Goal: Transaction & Acquisition: Book appointment/travel/reservation

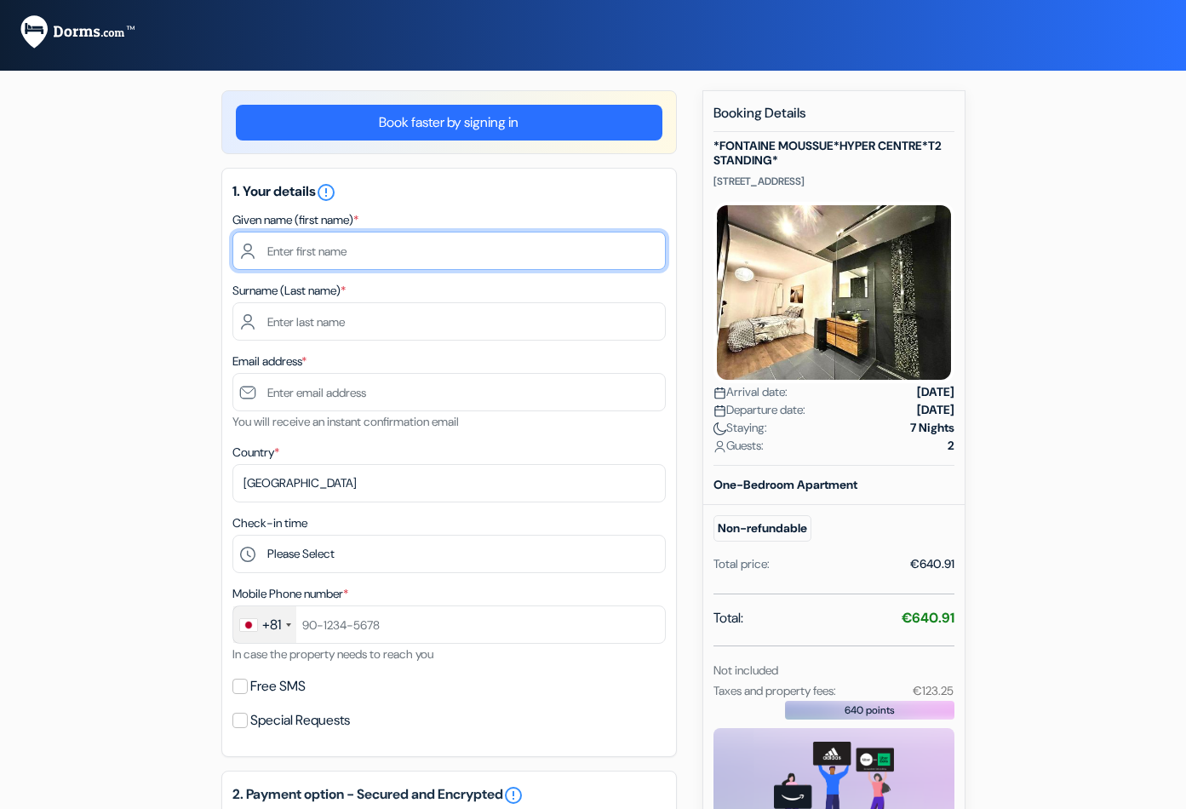
click at [376, 258] on input "text" at bounding box center [448, 251] width 433 height 38
type input "x"
type input "XU"
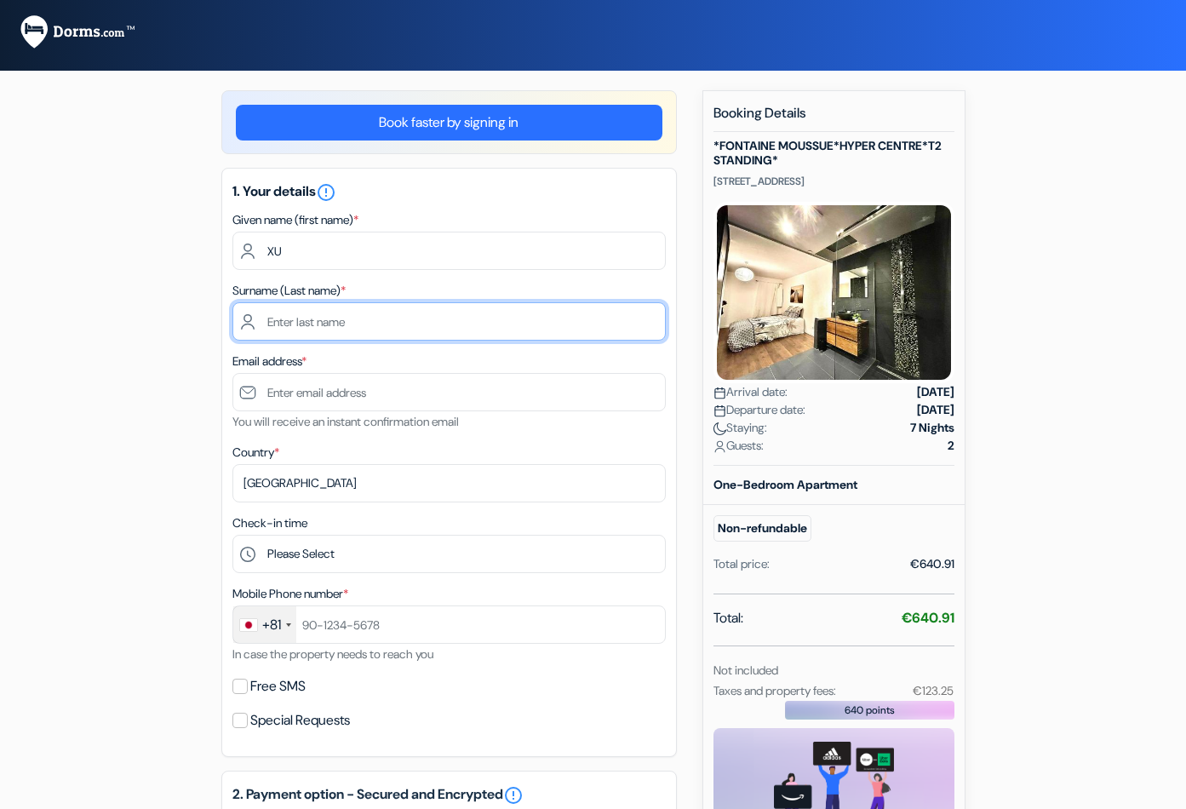
click at [330, 332] on input "text" at bounding box center [448, 321] width 433 height 38
type input "NING"
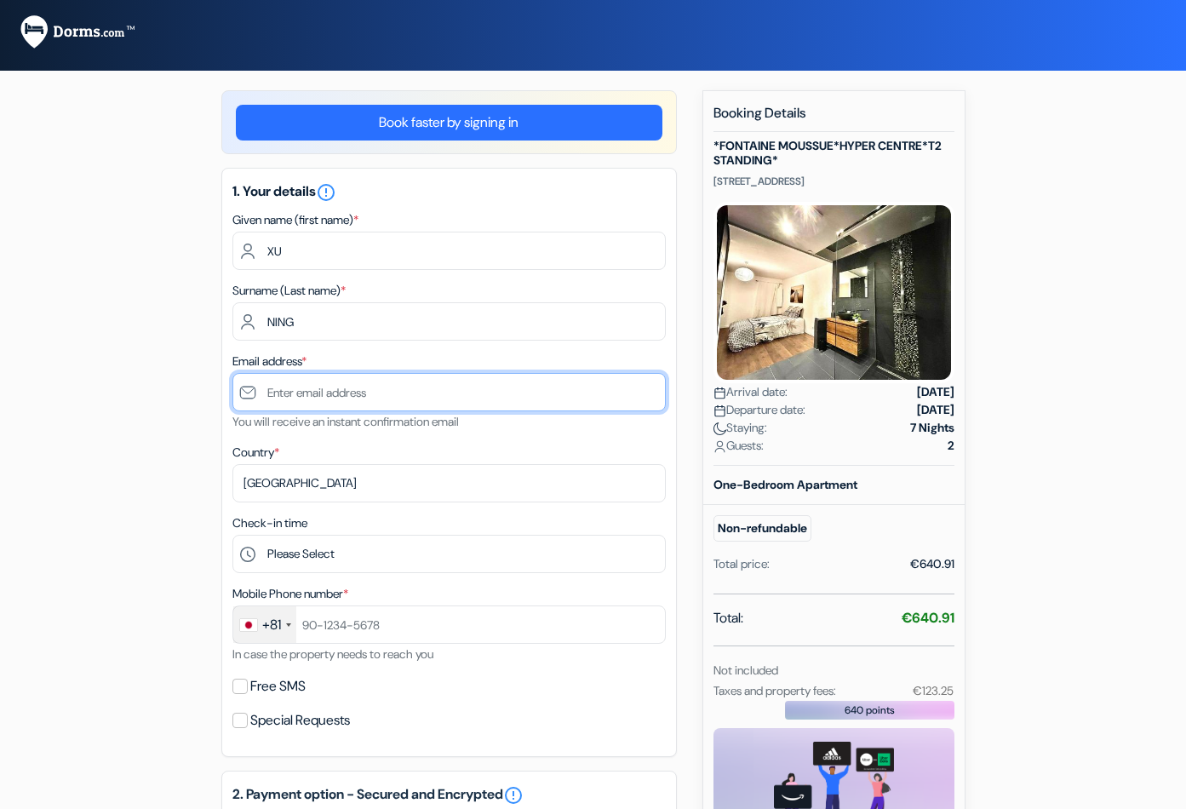
click at [329, 398] on input "text" at bounding box center [448, 392] width 433 height 38
click at [318, 402] on input "text" at bounding box center [448, 392] width 433 height 38
type input "C"
type input "c"
type input "[EMAIL_ADDRESS][DOMAIN_NAME]"
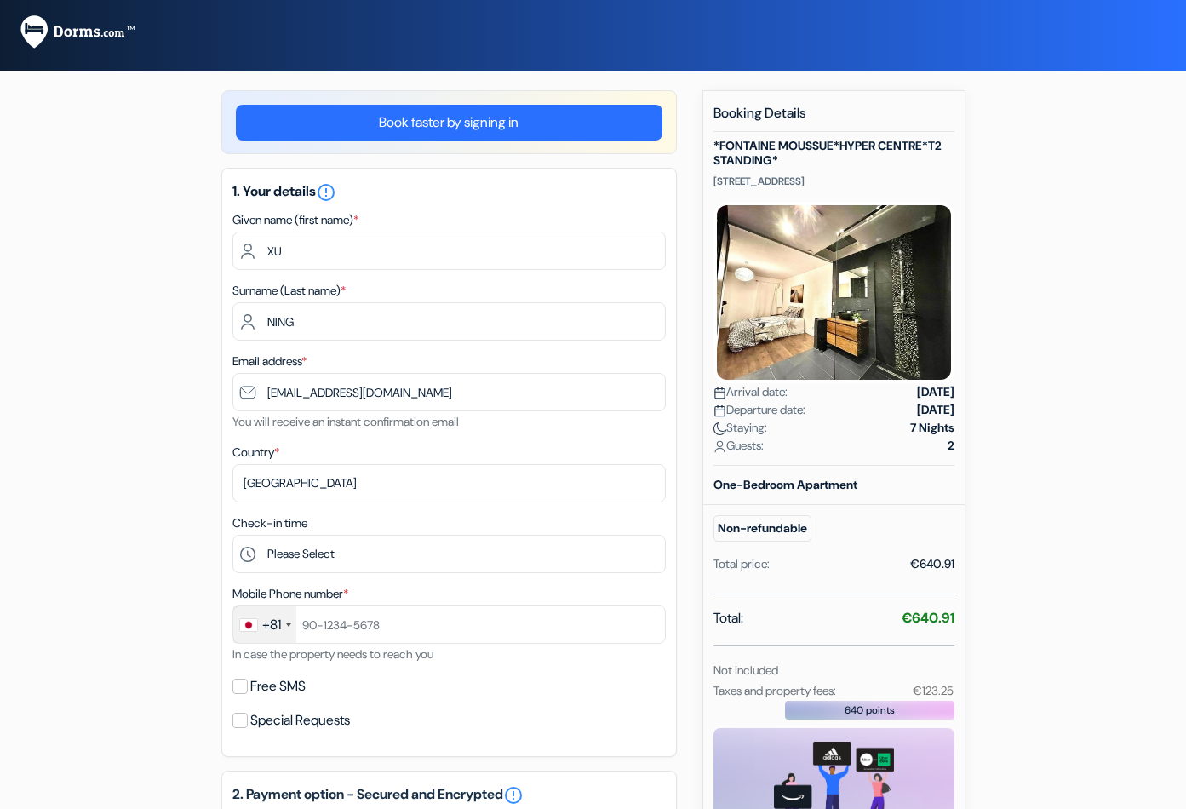
click at [149, 397] on div "add_box *[PERSON_NAME][GEOGRAPHIC_DATA]*HYPER CENTRE*T2 STANDING* [STREET_ADDRE…" at bounding box center [593, 720] width 970 height 1261
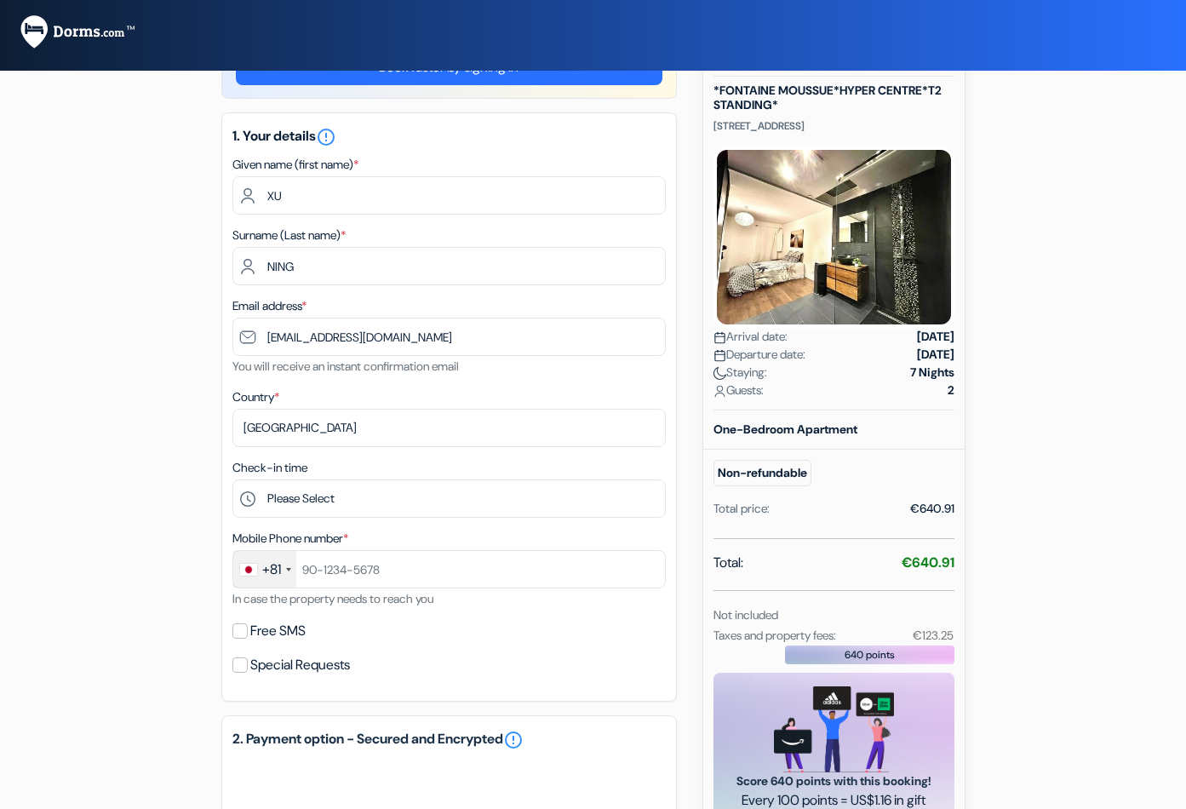
scroll to position [85, 0]
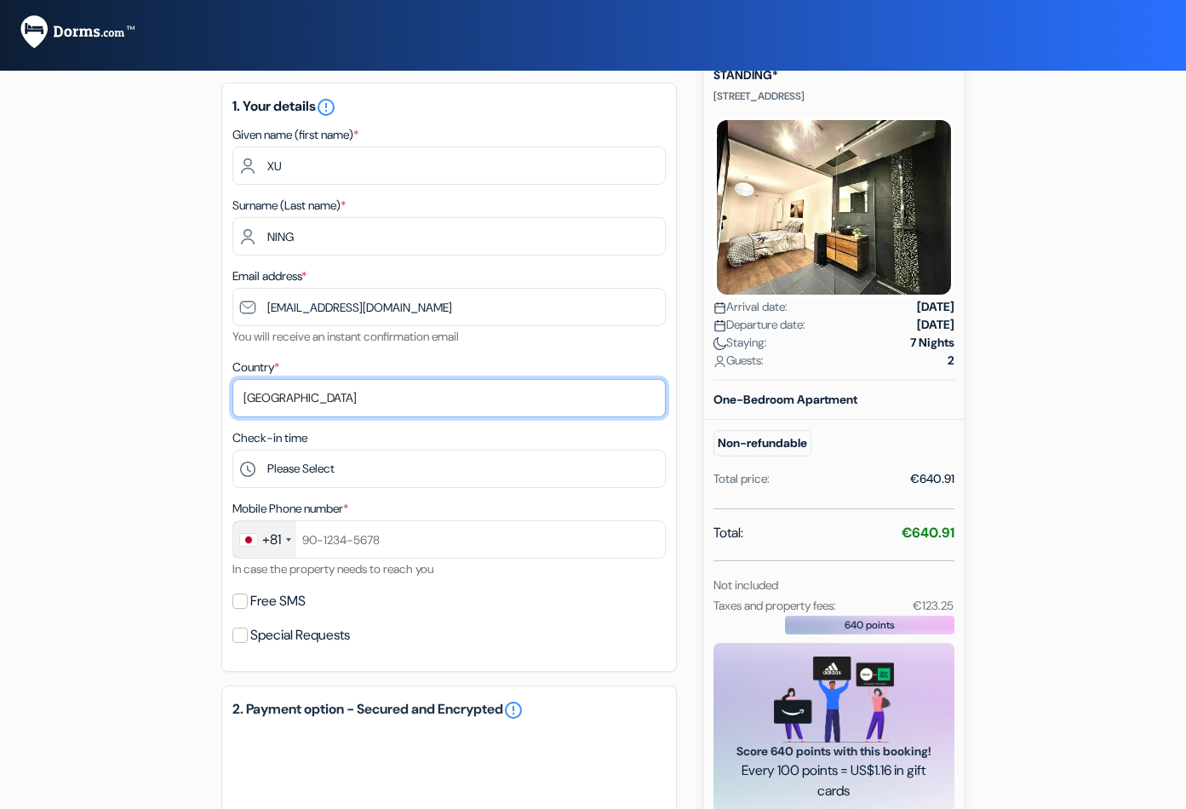
click at [327, 393] on select "Select country [GEOGRAPHIC_DATA] [GEOGRAPHIC_DATA] [GEOGRAPHIC_DATA] [GEOGRAPHI…" at bounding box center [448, 398] width 433 height 38
click at [141, 221] on div "add_box *[PERSON_NAME][GEOGRAPHIC_DATA]*HYPER CENTRE*T2 STANDING* [STREET_ADDRE…" at bounding box center [593, 581] width 970 height 1152
click at [329, 383] on select "Select country [GEOGRAPHIC_DATA] [GEOGRAPHIC_DATA] [GEOGRAPHIC_DATA] [GEOGRAPHI…" at bounding box center [448, 398] width 433 height 38
drag, startPoint x: 266, startPoint y: 409, endPoint x: 289, endPoint y: 383, distance: 34.4
click at [266, 409] on select "Select country [GEOGRAPHIC_DATA] [GEOGRAPHIC_DATA] [GEOGRAPHIC_DATA] [GEOGRAPHI…" at bounding box center [448, 398] width 433 height 38
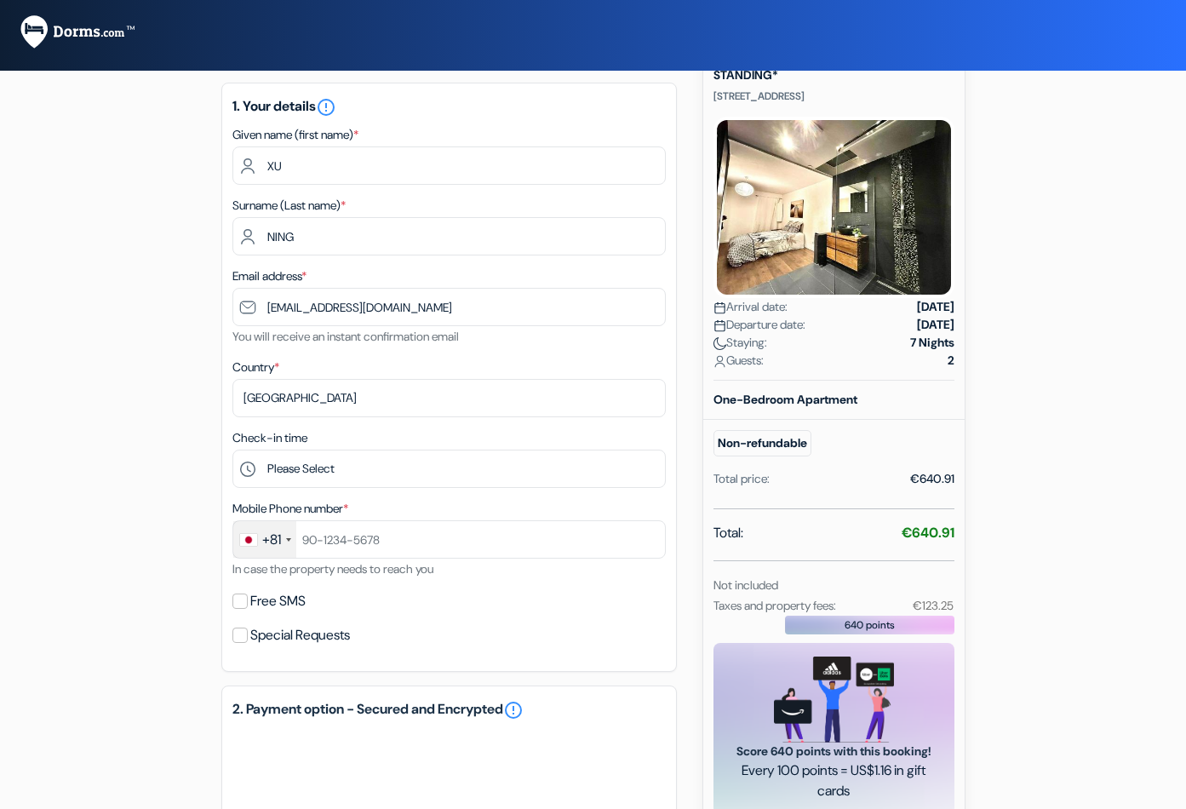
click at [134, 581] on div "add_box *[PERSON_NAME][GEOGRAPHIC_DATA]*HYPER CENTRE*T2 STANDING* [STREET_ADDRE…" at bounding box center [593, 581] width 970 height 1152
click at [109, 534] on div "add_box *[PERSON_NAME][GEOGRAPHIC_DATA]*HYPER CENTRE*T2 STANDING* [STREET_ADDRE…" at bounding box center [593, 581] width 970 height 1152
drag, startPoint x: 111, startPoint y: 558, endPoint x: 222, endPoint y: 503, distance: 123.7
click at [111, 557] on div "add_box *[PERSON_NAME][GEOGRAPHIC_DATA]*HYPER CENTRE*T2 STANDING* [STREET_ADDRE…" at bounding box center [593, 581] width 970 height 1152
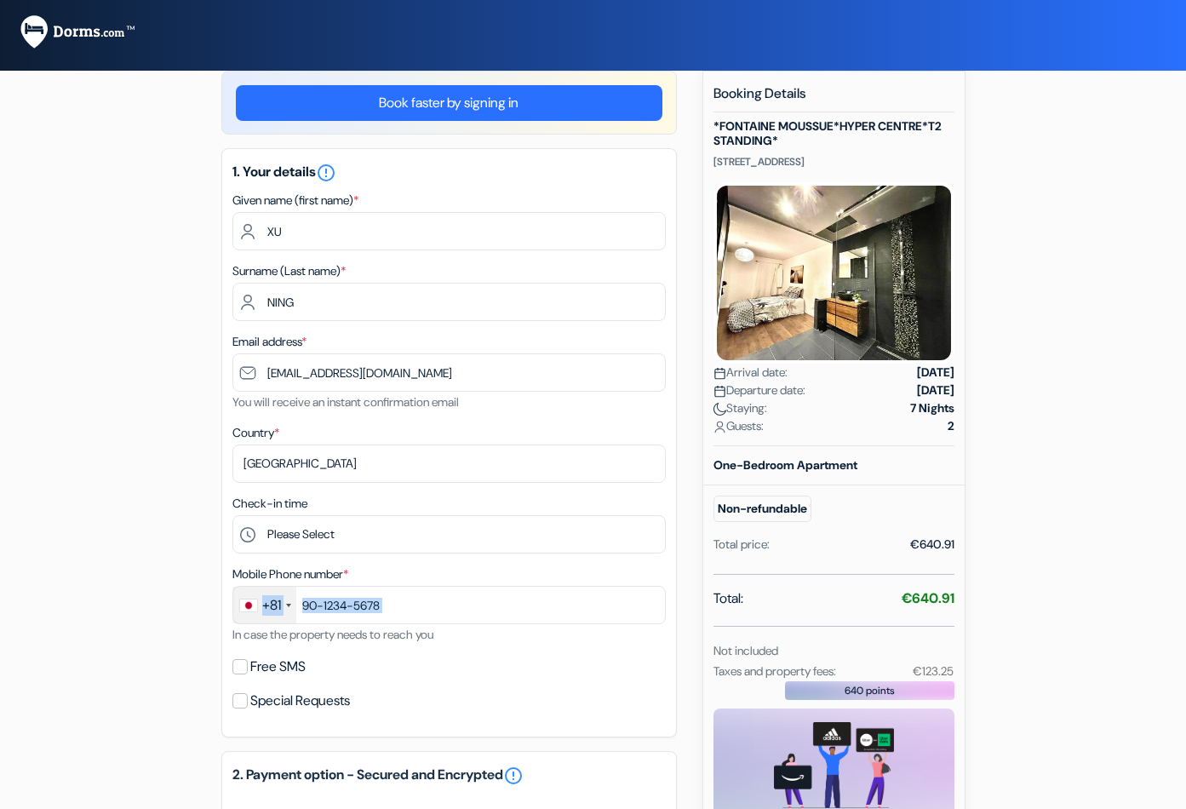
scroll to position [0, 0]
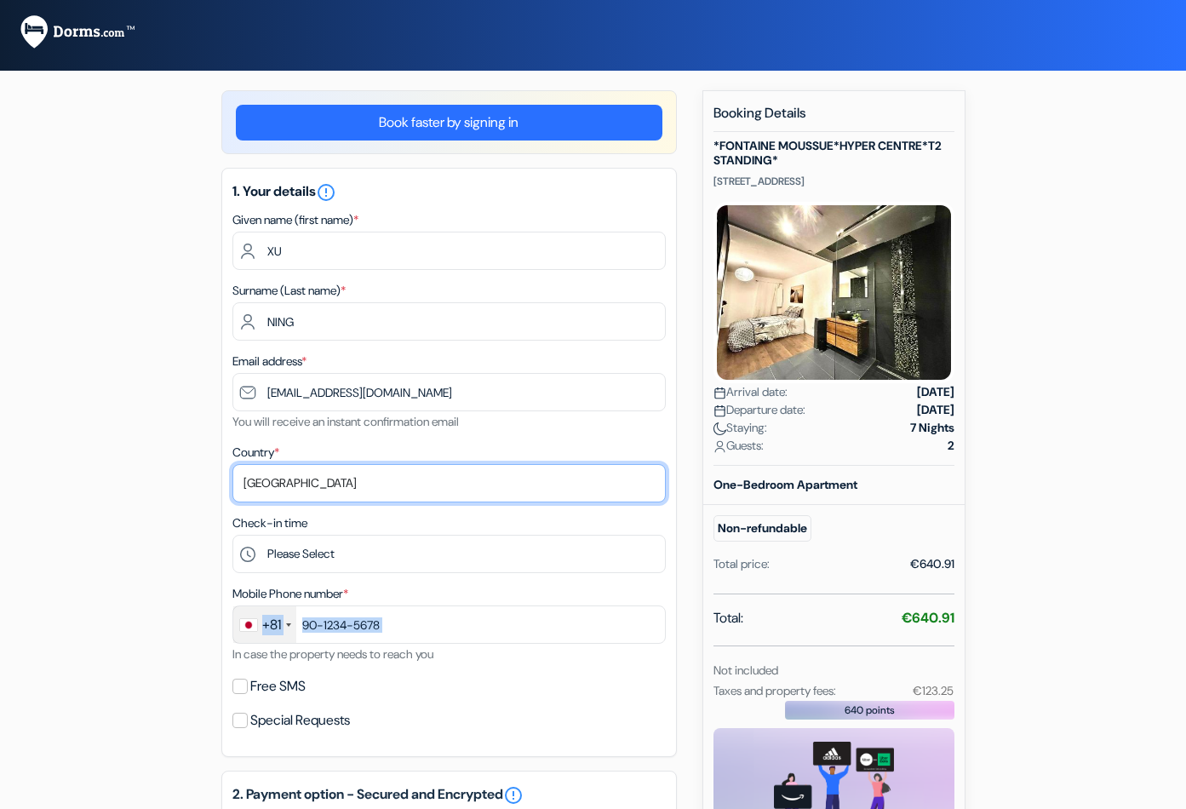
click at [273, 471] on select "Select country [GEOGRAPHIC_DATA] [GEOGRAPHIC_DATA] [GEOGRAPHIC_DATA] [GEOGRAPHI…" at bounding box center [448, 483] width 433 height 38
select select "sg"
click at [232, 464] on select "Select country [GEOGRAPHIC_DATA] [GEOGRAPHIC_DATA] [GEOGRAPHIC_DATA] [GEOGRAPHI…" at bounding box center [448, 483] width 433 height 38
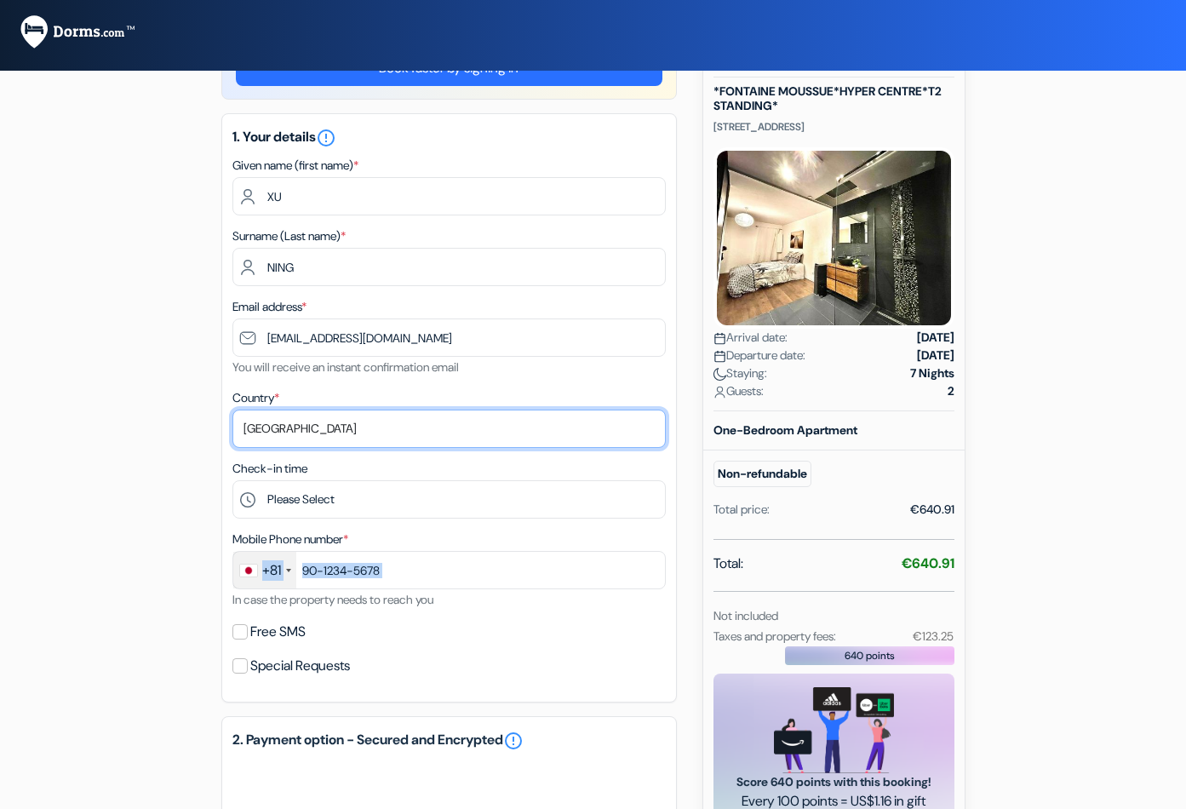
scroll to position [85, 0]
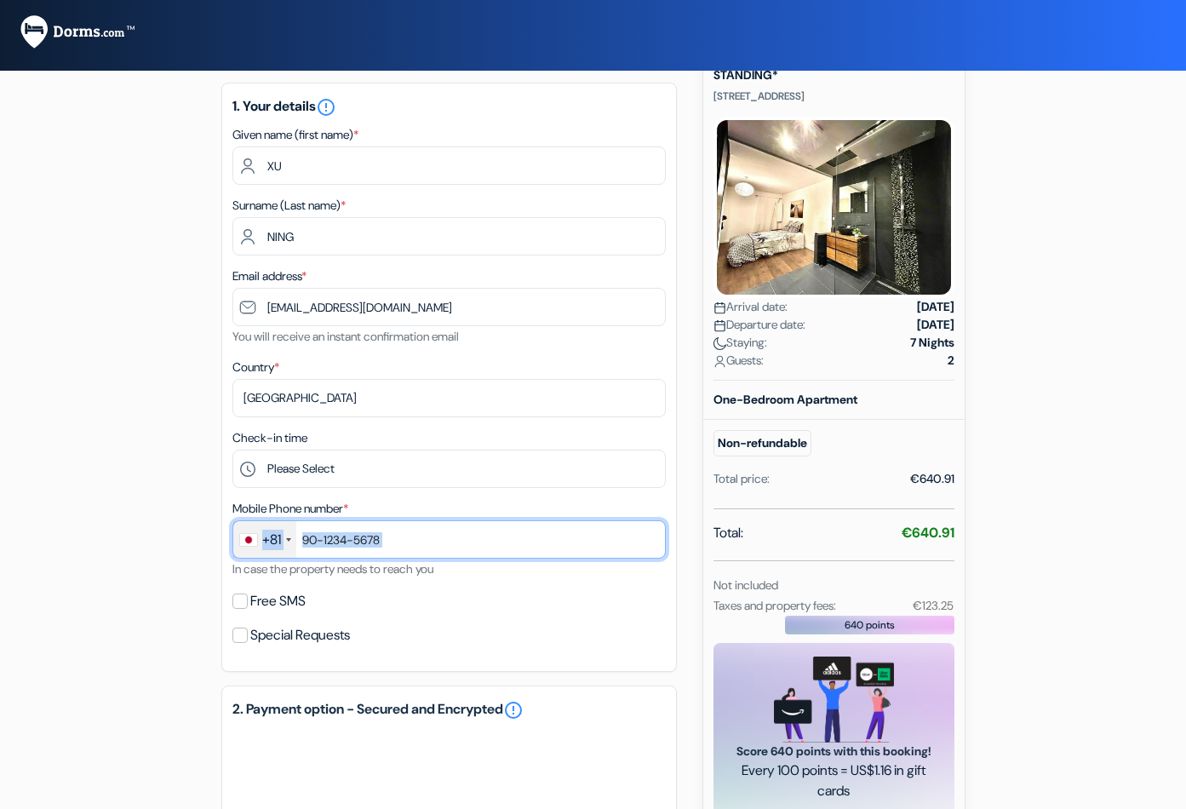
click at [392, 539] on input "text" at bounding box center [448, 539] width 433 height 38
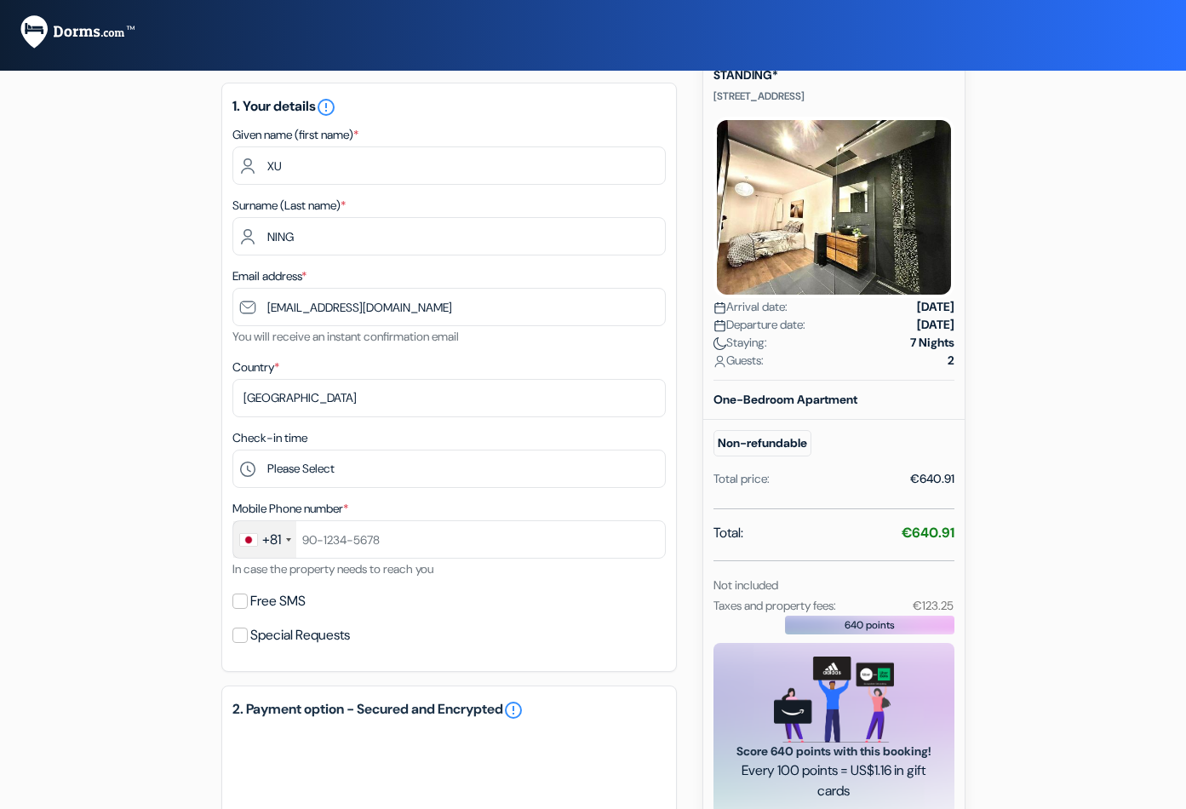
click at [273, 539] on div "+81" at bounding box center [271, 539] width 19 height 20
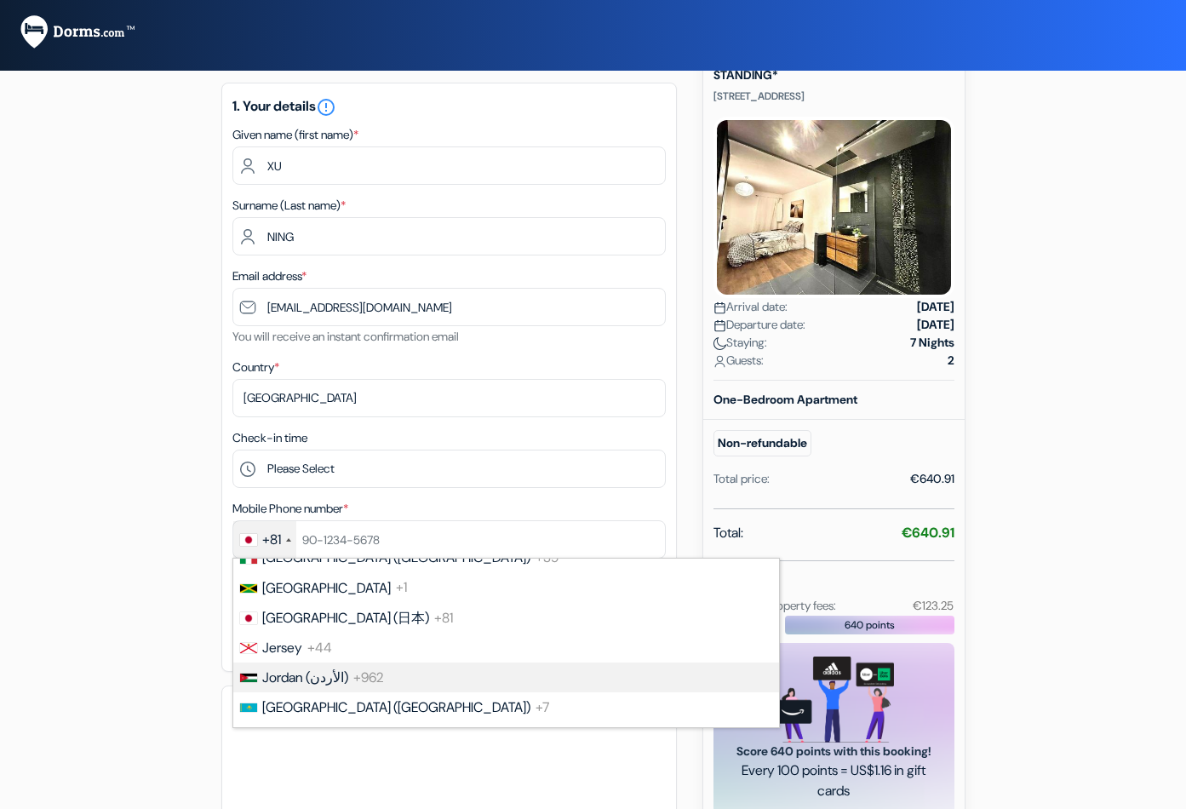
scroll to position [3275, 0]
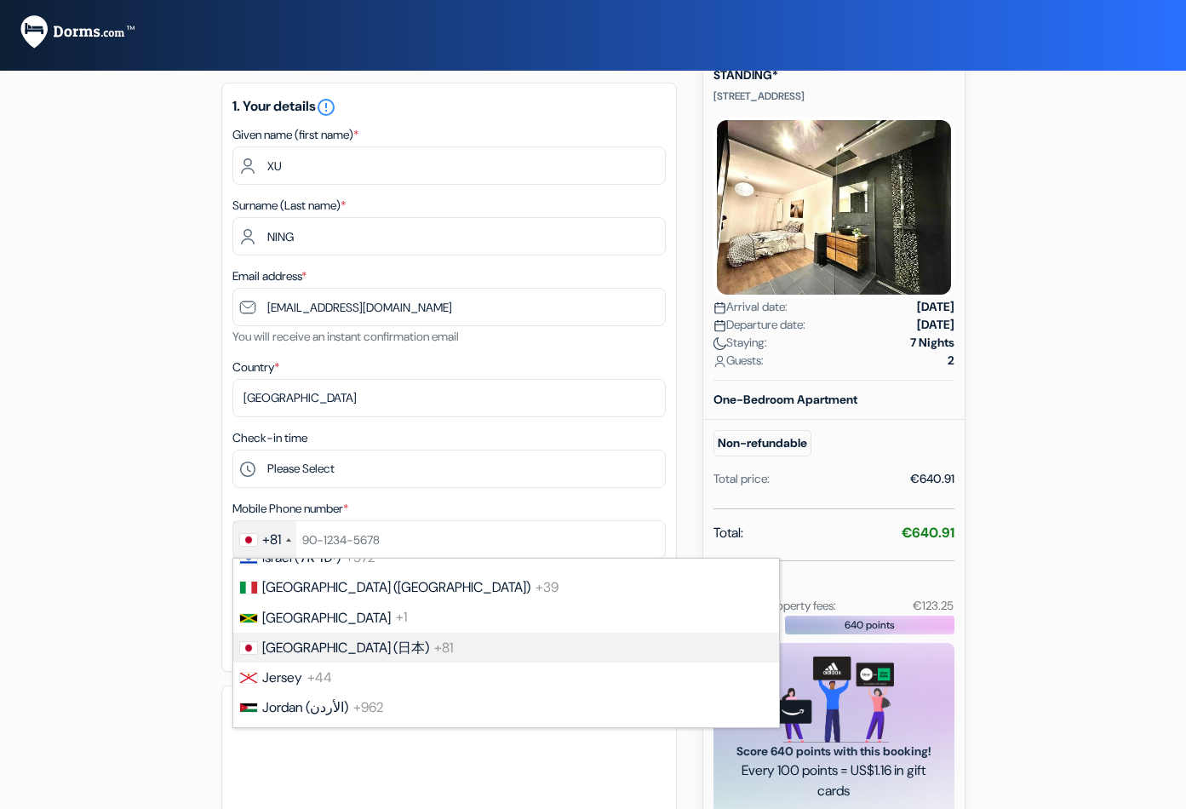
click at [306, 642] on span "[GEOGRAPHIC_DATA] (日本)" at bounding box center [345, 647] width 167 height 18
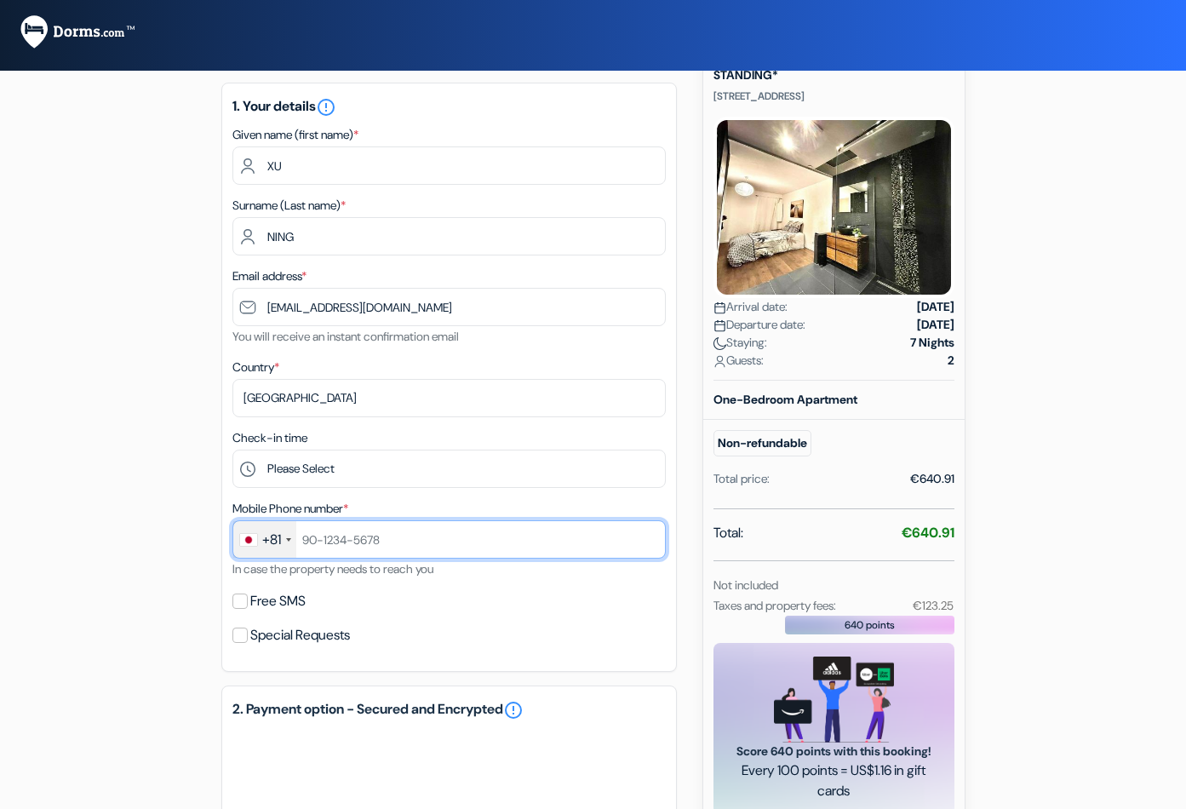
click at [360, 537] on input "text" at bounding box center [448, 539] width 433 height 38
type input "6100552154"
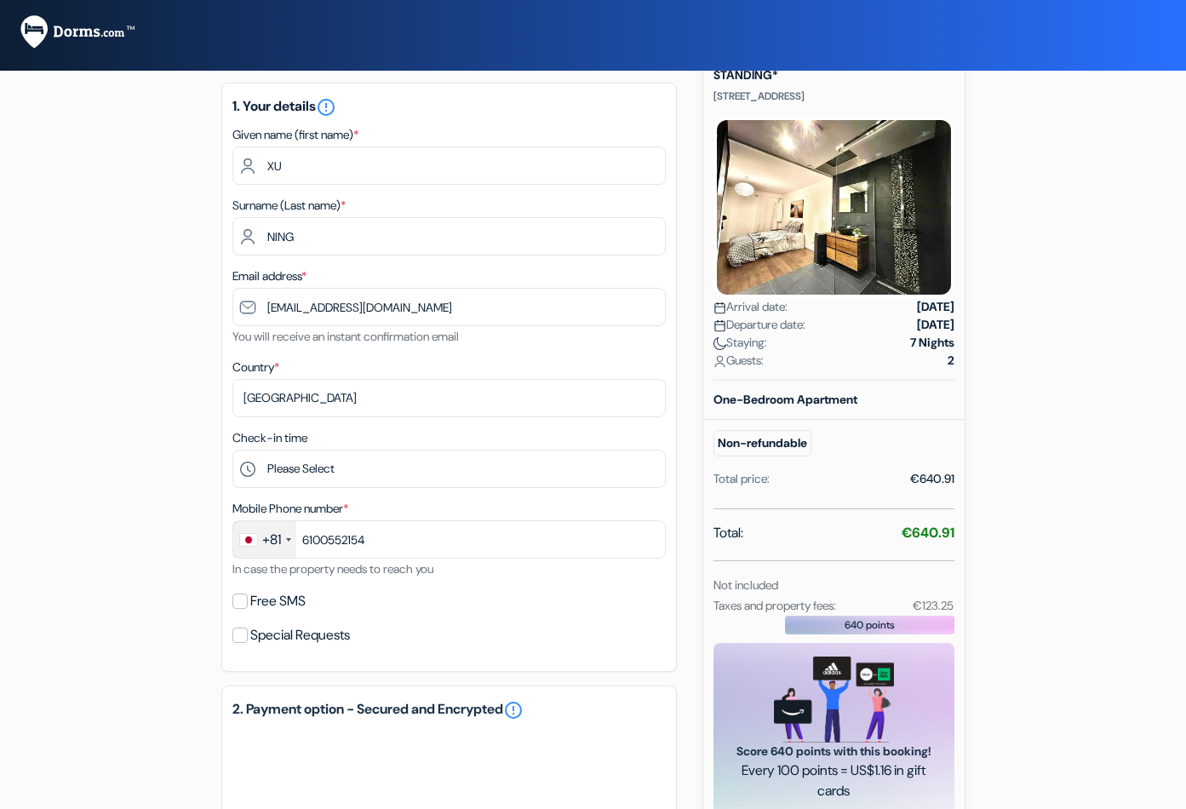
click at [132, 496] on div "add_box *[PERSON_NAME][GEOGRAPHIC_DATA]*HYPER CENTRE*T2 STANDING* [STREET_ADDRE…" at bounding box center [593, 581] width 970 height 1152
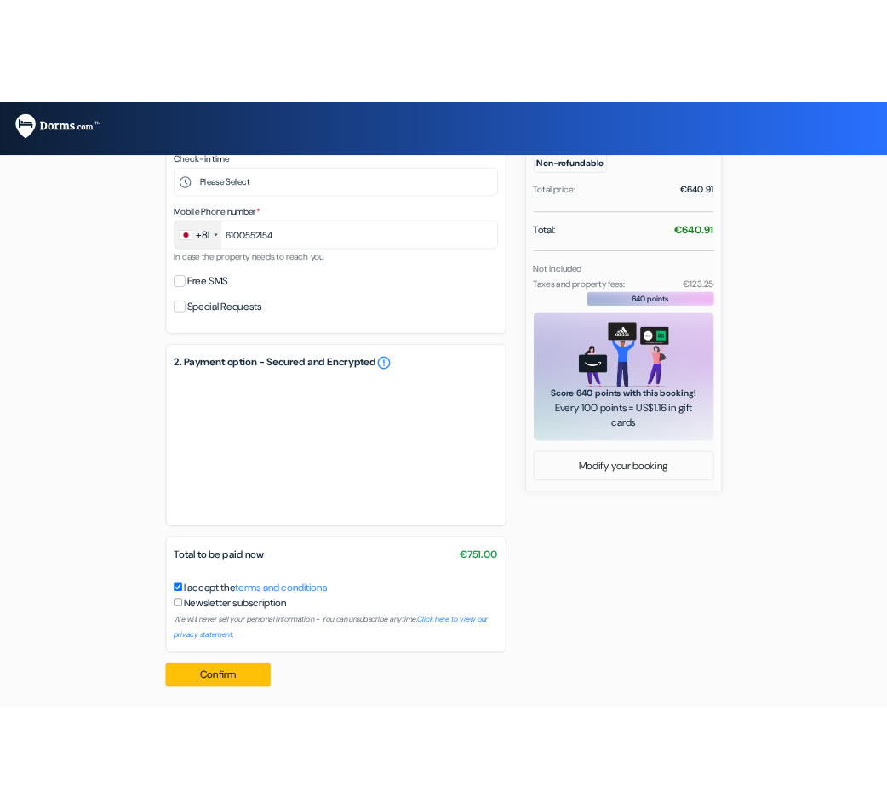
scroll to position [450, 0]
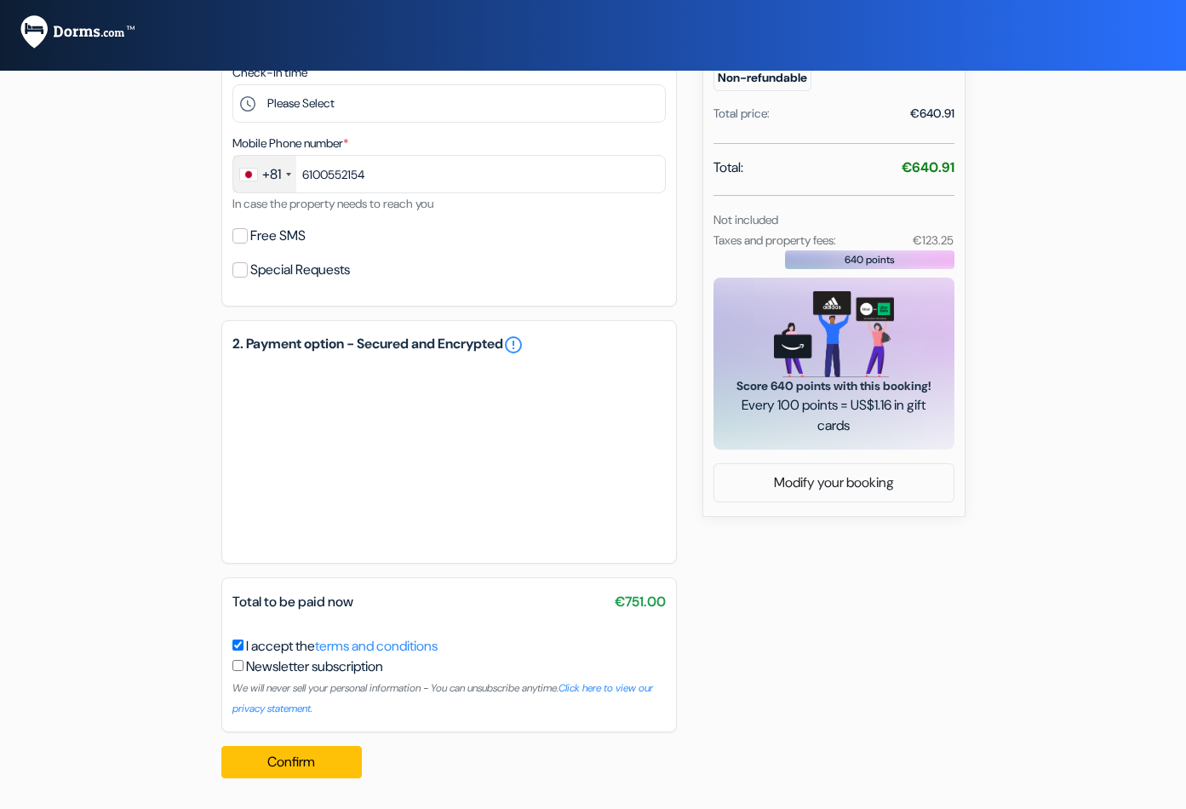
click at [149, 477] on div "add_box *[PERSON_NAME][GEOGRAPHIC_DATA]*HYPER CENTRE*T2 STANDING* [STREET_ADDRE…" at bounding box center [593, 216] width 970 height 1152
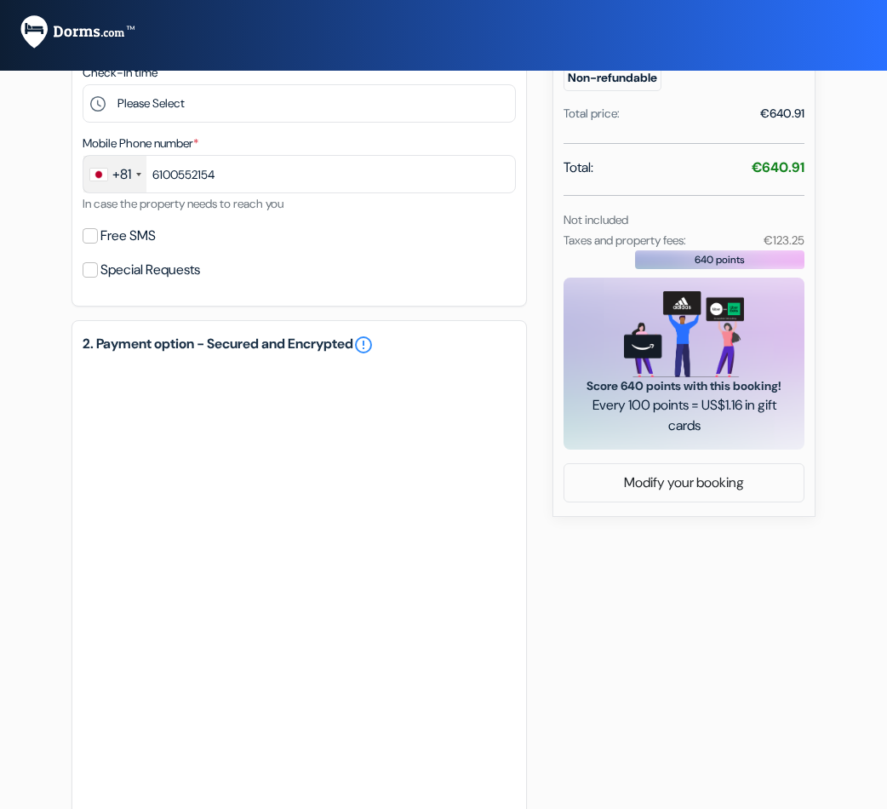
click at [41, 510] on div "add_box *[PERSON_NAME][GEOGRAPHIC_DATA]*HYPER CENTRE*T2 STANDING* [STREET_ADDRE…" at bounding box center [443, 347] width 817 height 1415
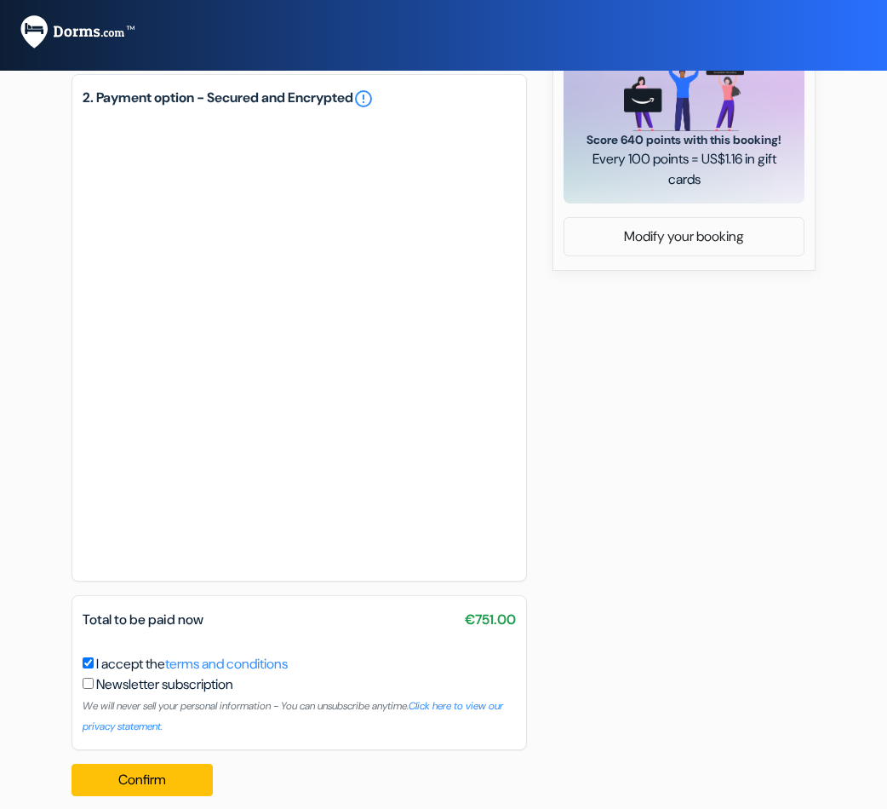
scroll to position [706, 0]
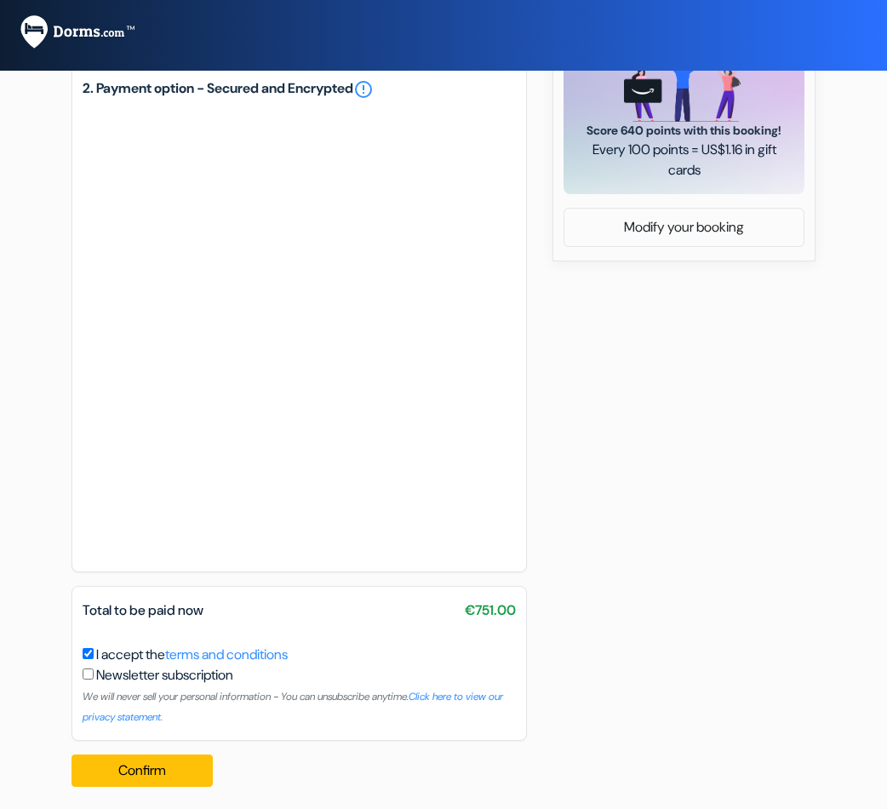
click at [647, 357] on div "add_box *[PERSON_NAME][GEOGRAPHIC_DATA]*HYPER CENTRE*T2 STANDING* [STREET_ADDRE…" at bounding box center [443, 92] width 817 height 1415
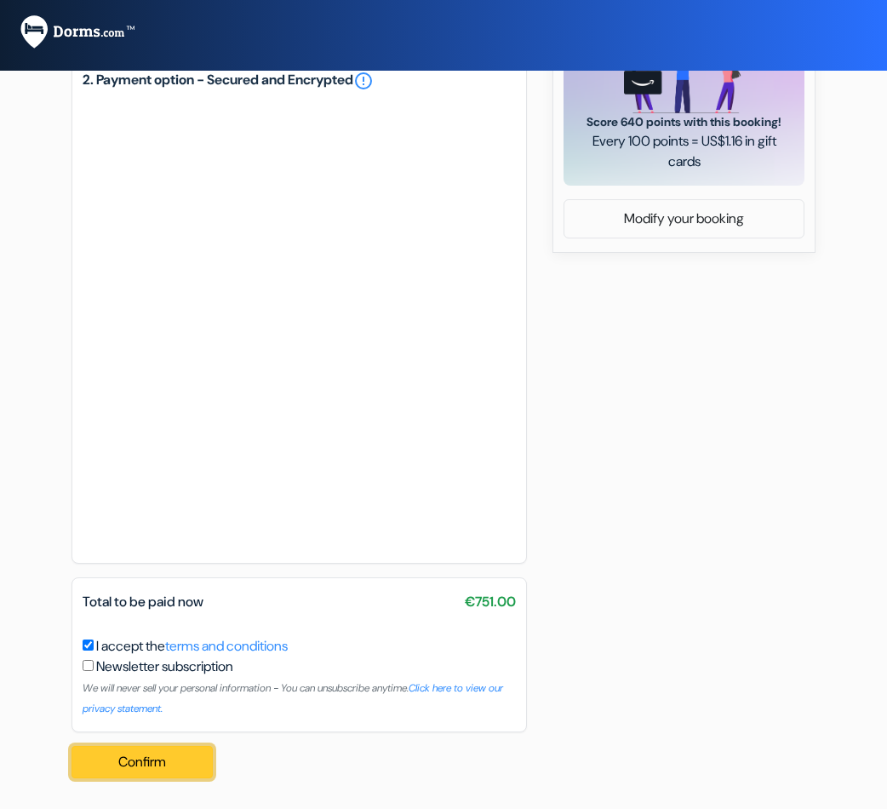
click at [156, 765] on button "Confirm Loading..." at bounding box center [141, 762] width 141 height 32
click at [151, 759] on button "Confirm Loading..." at bounding box center [141, 762] width 141 height 32
drag, startPoint x: 152, startPoint y: 776, endPoint x: 165, endPoint y: 757, distance: 22.7
click at [152, 775] on button "Confirm Loading..." at bounding box center [141, 762] width 141 height 32
click at [139, 762] on button "Confirm Loading..." at bounding box center [141, 762] width 141 height 32
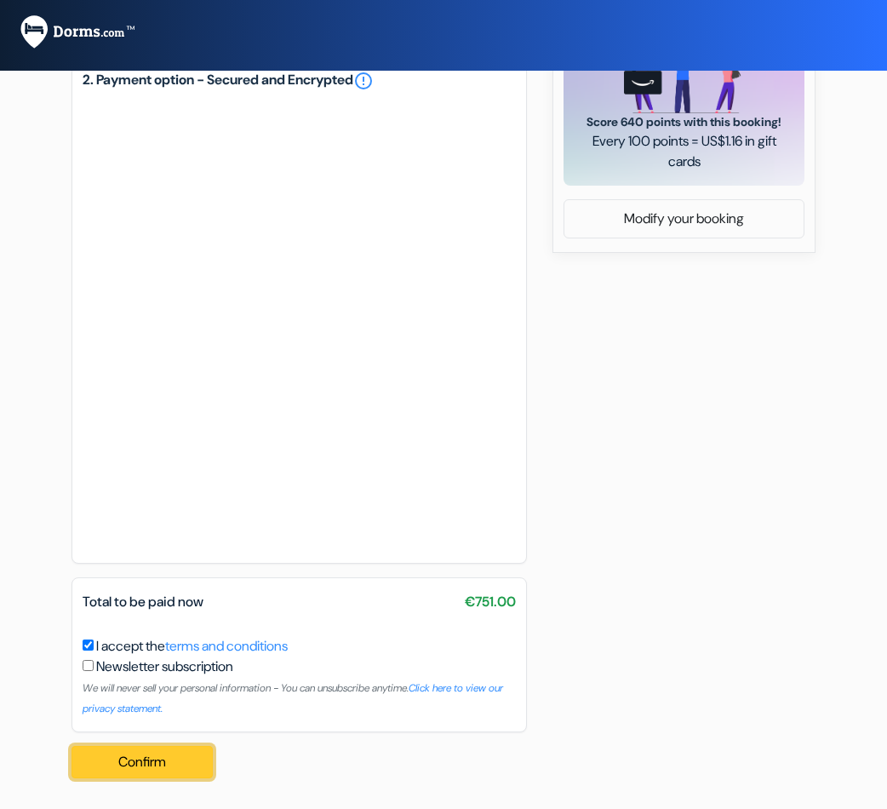
click at [138, 771] on button "Confirm Loading..." at bounding box center [141, 762] width 141 height 32
click at [134, 749] on button "Confirm Loading..." at bounding box center [141, 762] width 141 height 32
click at [147, 763] on button "Confirm Loading..." at bounding box center [141, 762] width 141 height 32
click at [157, 759] on button "Confirm Loading..." at bounding box center [141, 762] width 141 height 32
click at [58, 414] on div "add_box *[PERSON_NAME][GEOGRAPHIC_DATA]*HYPER CENTRE*T2 STANDING* [STREET_ADDRE…" at bounding box center [443, 83] width 817 height 1415
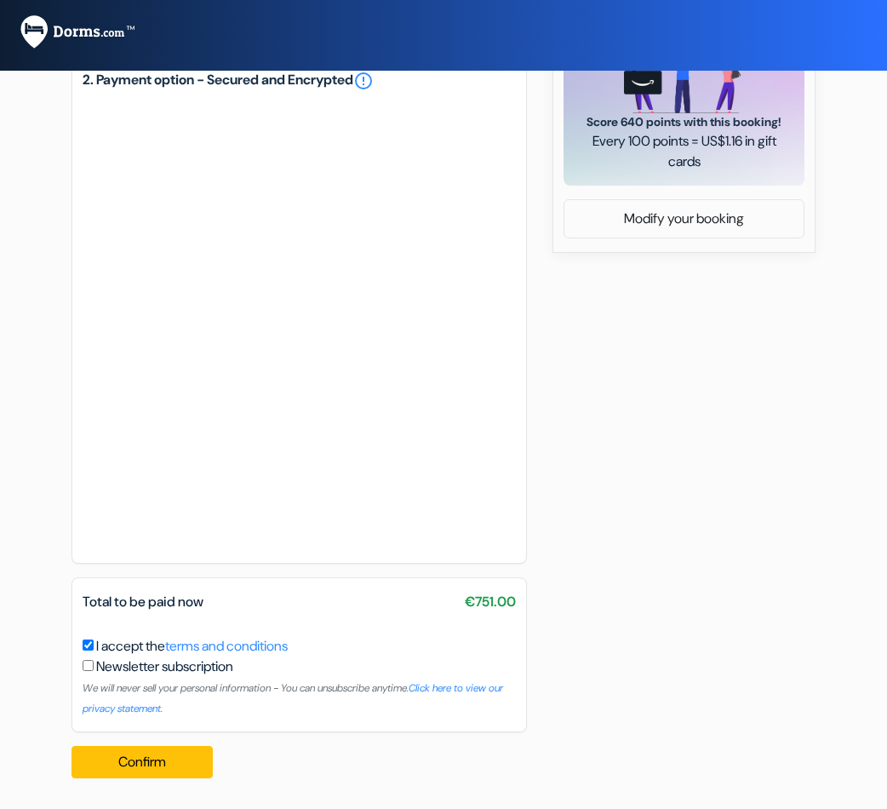
click at [651, 309] on div "add_box *[PERSON_NAME][GEOGRAPHIC_DATA]*HYPER CENTRE*T2 STANDING* [STREET_ADDRE…" at bounding box center [443, 83] width 817 height 1415
